Goal: Navigation & Orientation: Find specific page/section

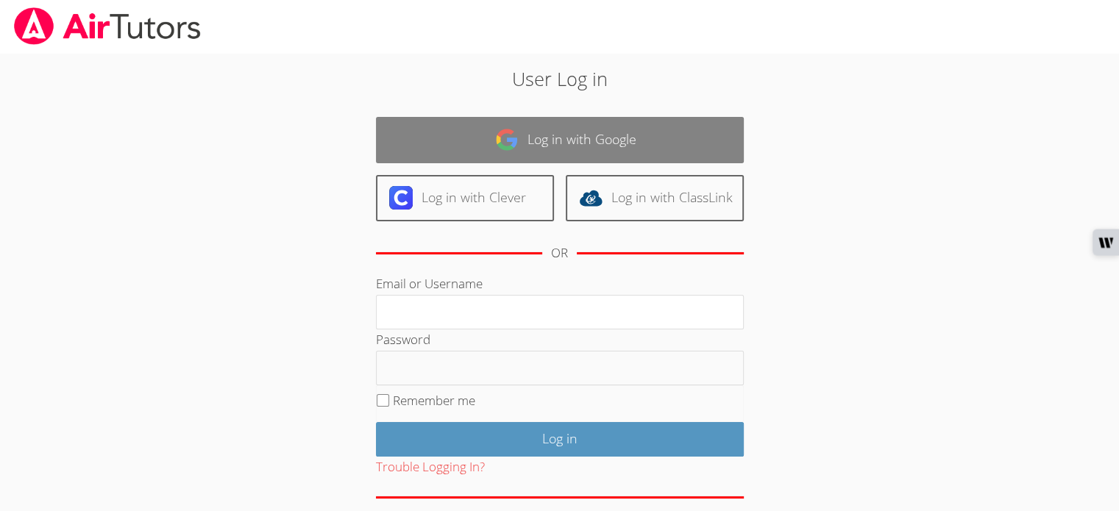
click at [552, 135] on link "Log in with Google" at bounding box center [560, 140] width 368 height 46
